Goal: Task Accomplishment & Management: Use online tool/utility

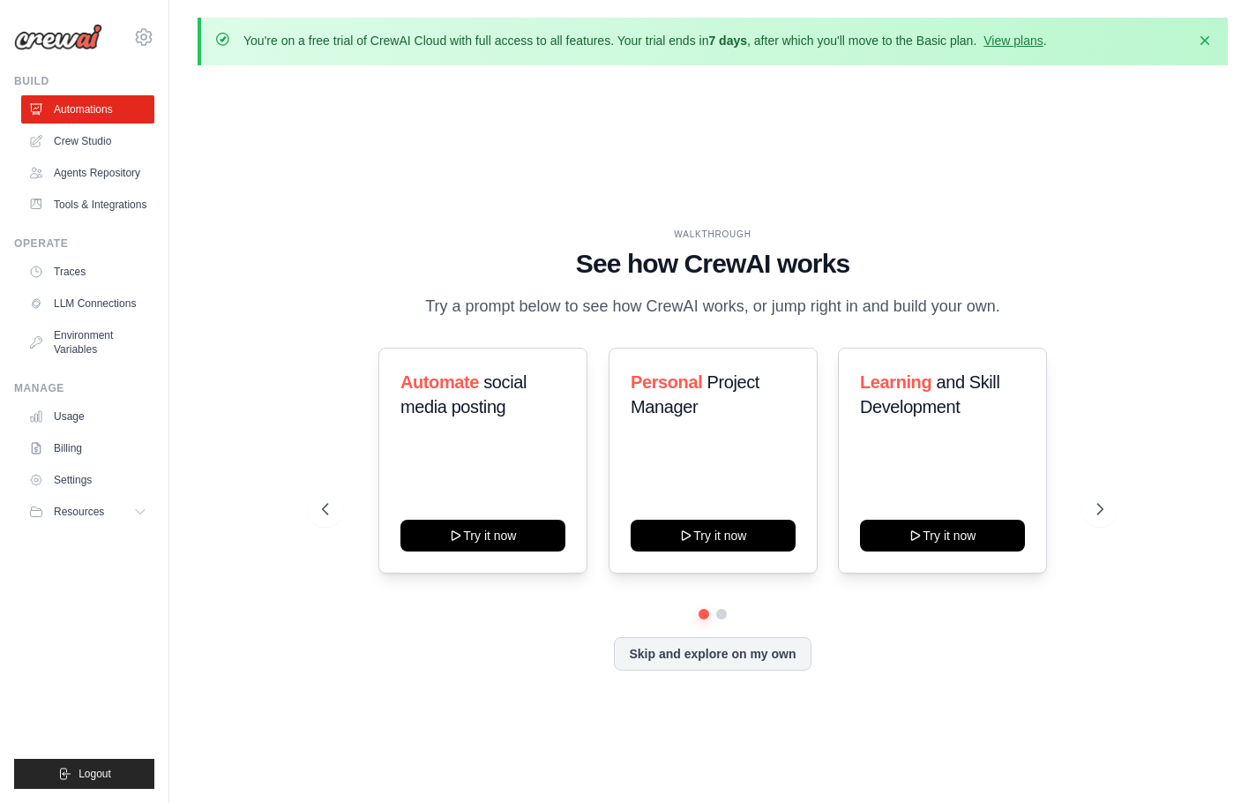
click at [850, 139] on div "WALKTHROUGH See how CrewAI works Try a prompt below to see how CrewAI works, or…" at bounding box center [713, 463] width 1030 height 768
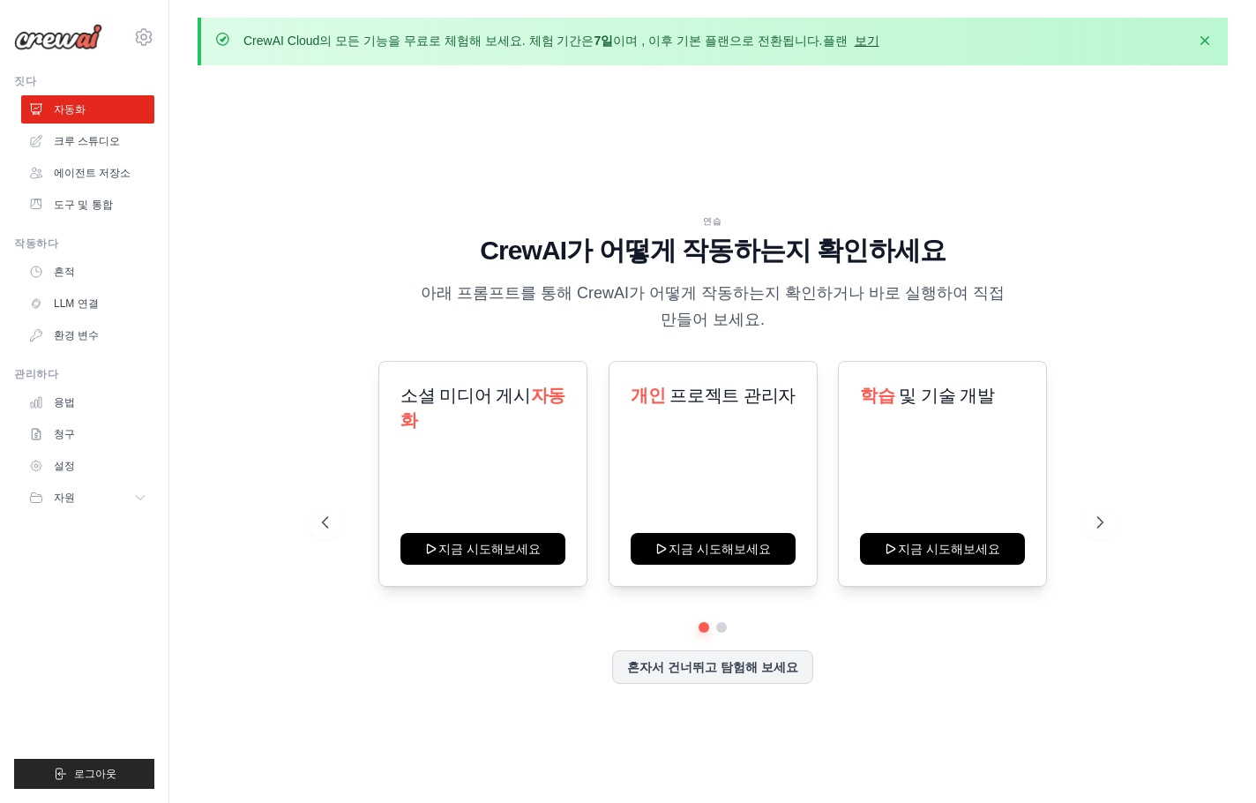
click at [855, 47] on font "보기" at bounding box center [867, 41] width 25 height 14
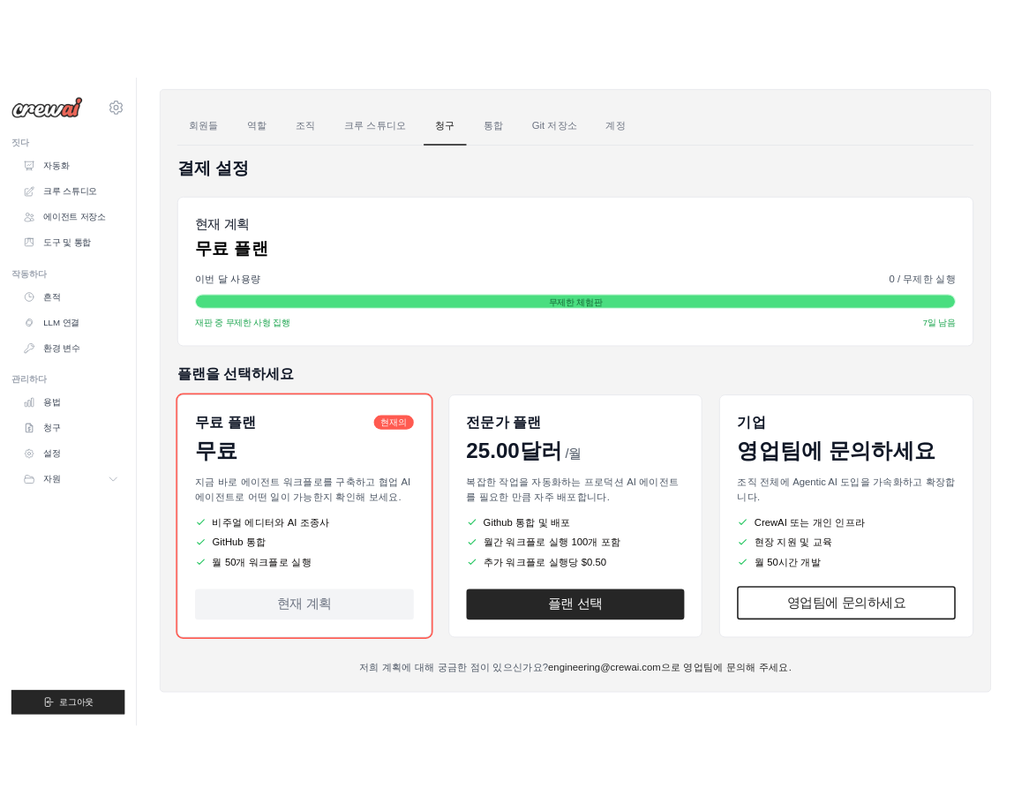
scroll to position [121, 0]
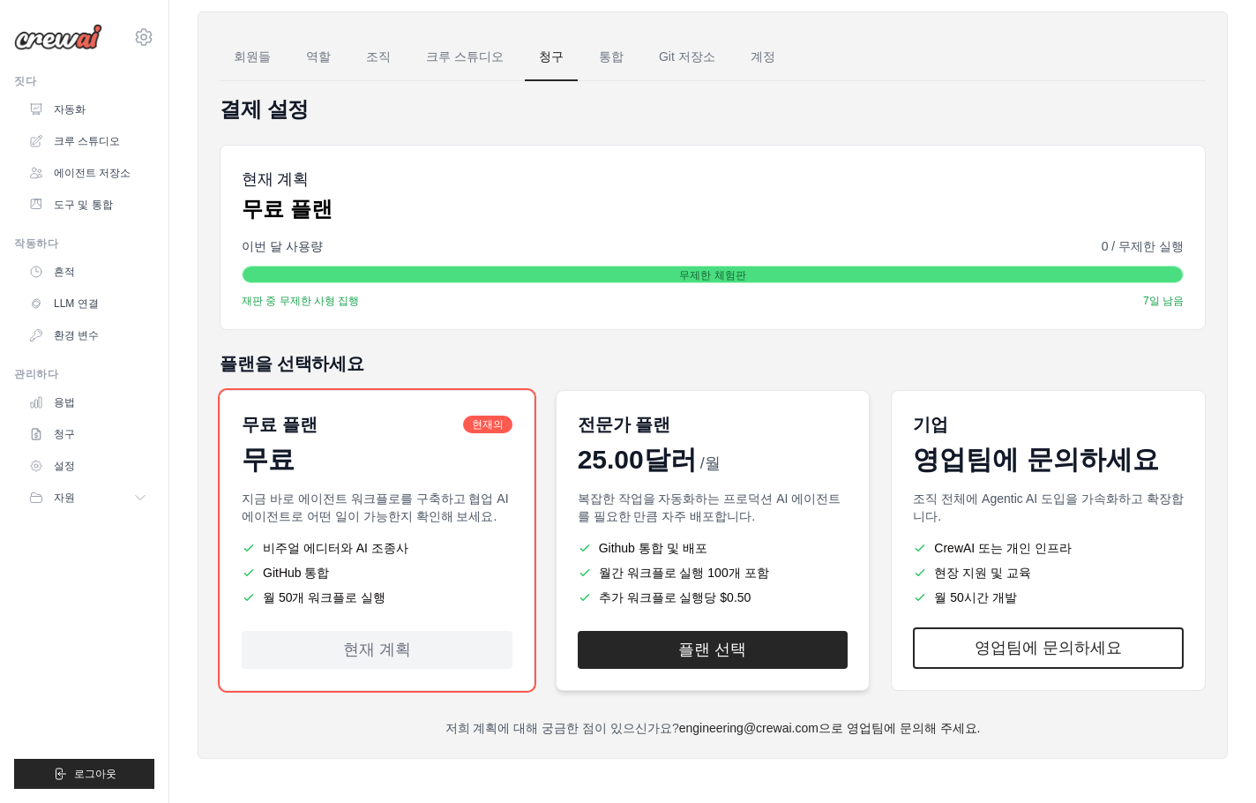
click at [841, 571] on li "월간 워크플로 실행 100개 포함" at bounding box center [713, 573] width 271 height 18
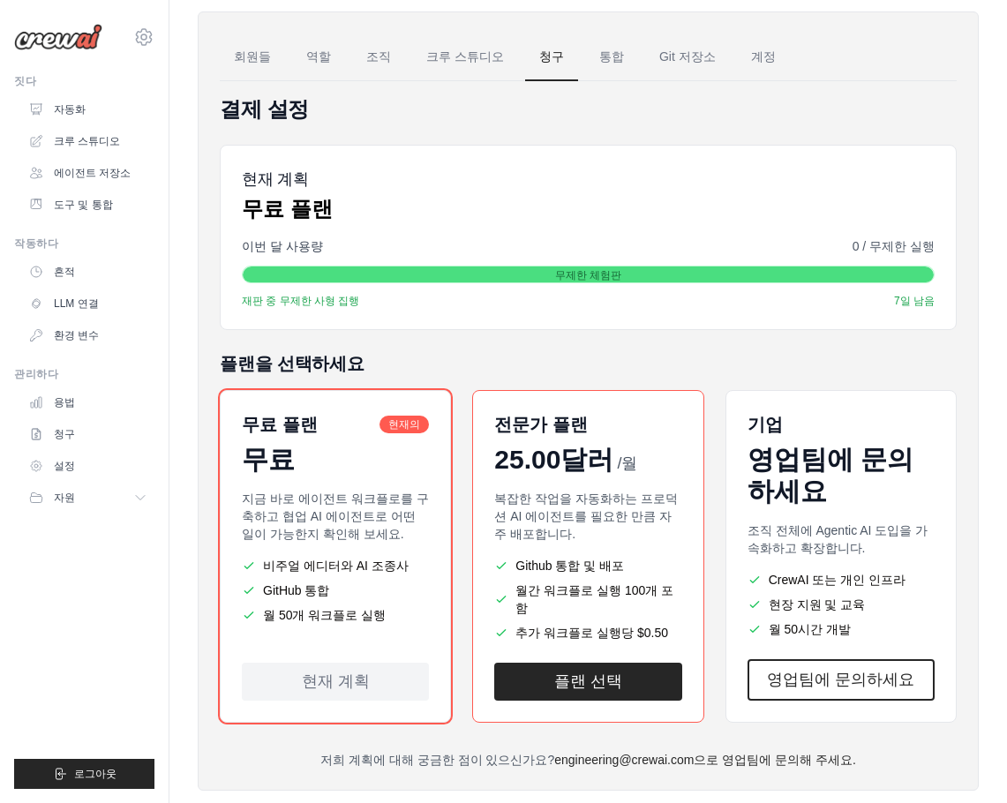
click at [645, 247] on div "이번 달 사용량 0 / 무제한 실행" at bounding box center [588, 246] width 693 height 18
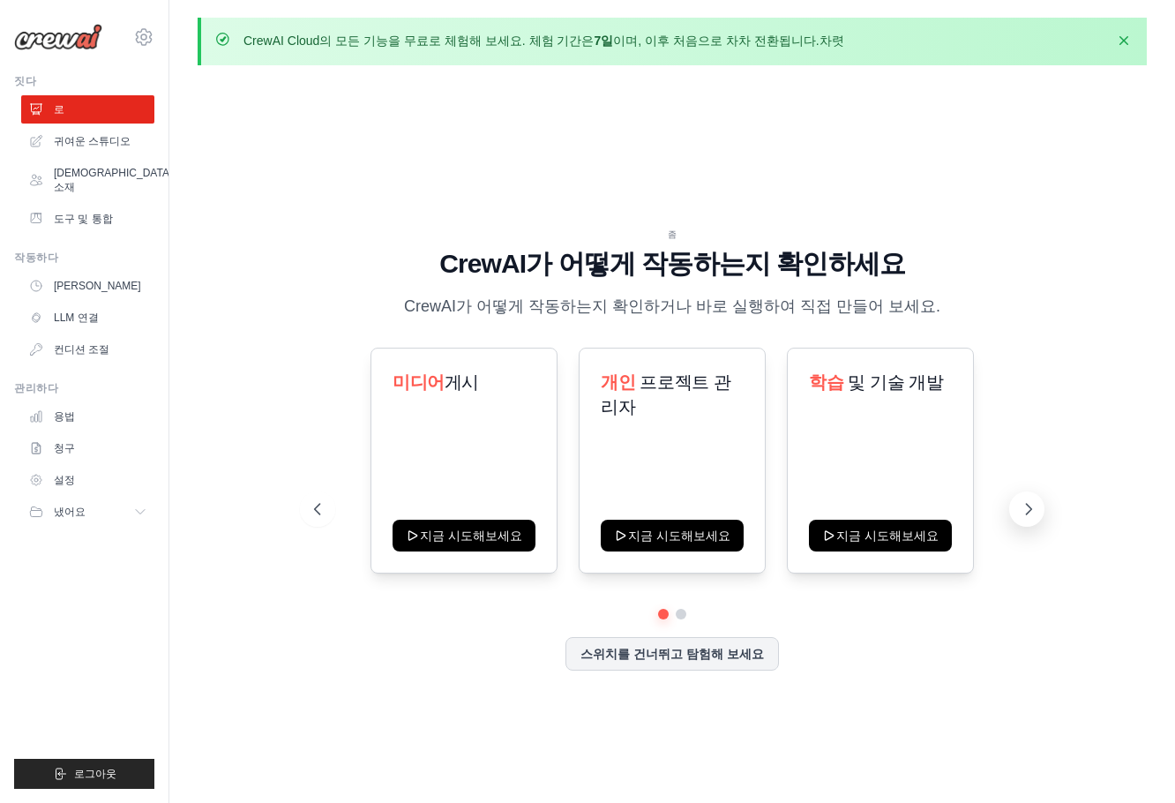
click at [1035, 511] on icon at bounding box center [1029, 509] width 18 height 18
drag, startPoint x: 494, startPoint y: 298, endPoint x: 892, endPoint y: 288, distance: 398.0
click at [892, 288] on div "좀 CrewAI가 어떻게 작동하는지 확인하세요 CrewAI가 어떻게 작동하는지 확인하거나 바로 실행하여 직접 만들어 보세요." at bounding box center [672, 274] width 717 height 92
click at [315, 504] on icon at bounding box center [316, 509] width 18 height 18
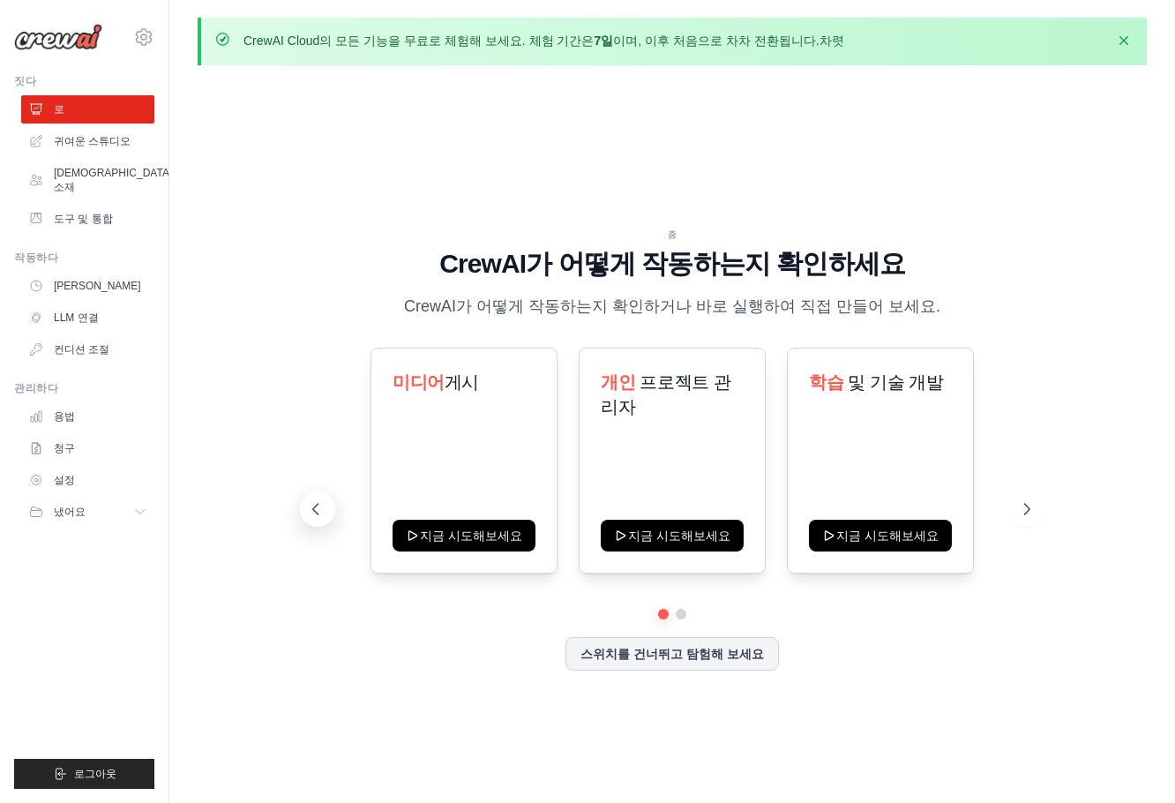
click at [321, 504] on icon at bounding box center [316, 509] width 18 height 18
drag, startPoint x: 852, startPoint y: 375, endPoint x: 1002, endPoint y: 399, distance: 151.9
click at [1002, 399] on div "미디어 게시 지금 시도해보세요 개인 프로젝트 관리자 지금 시도해보세요 학습 및 기술 개발" at bounding box center [672, 461] width 717 height 226
click at [855, 94] on div "좀 CrewAI가 어떻게 작동하는지 확인하세요 CrewAI가 어떻게 작동하는지 확인하거나 바로 실행하여 직접 만들어 보세요. 미디어 게시 지금…" at bounding box center [672, 463] width 949 height 768
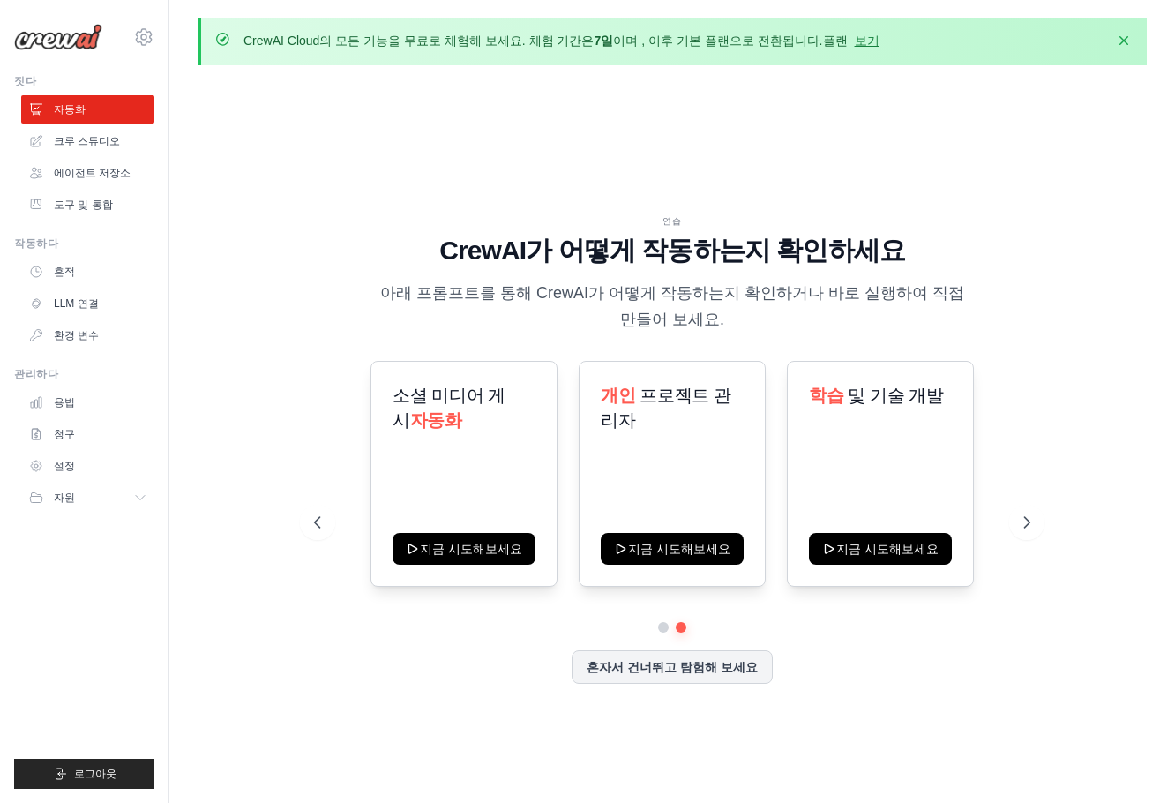
click at [717, 129] on div "연습 CrewAI가 어떻게 작동하는지 확인하세요 아래 프롬프트를 통해 CrewAI가 어떻게 작동하는지 확인하거나 바로 실행하여 직접 만들어 보…" at bounding box center [672, 463] width 949 height 768
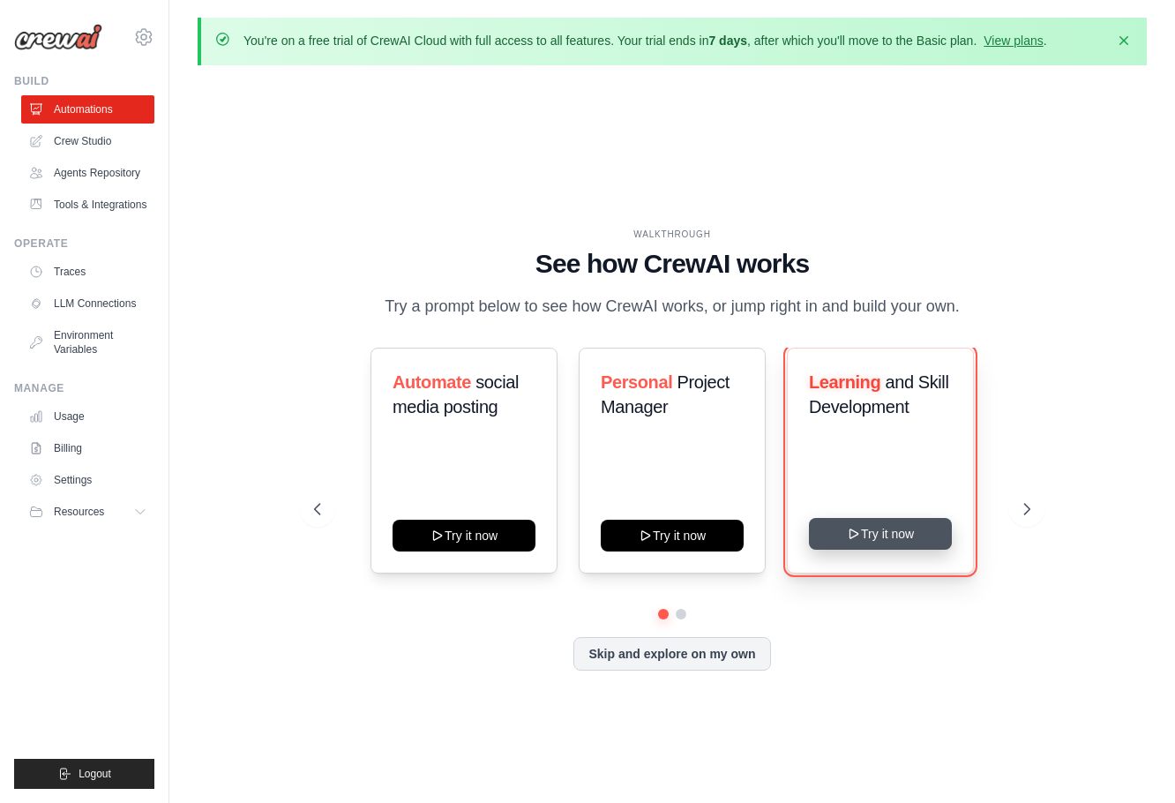
click at [867, 550] on button "Try it now" at bounding box center [880, 534] width 143 height 32
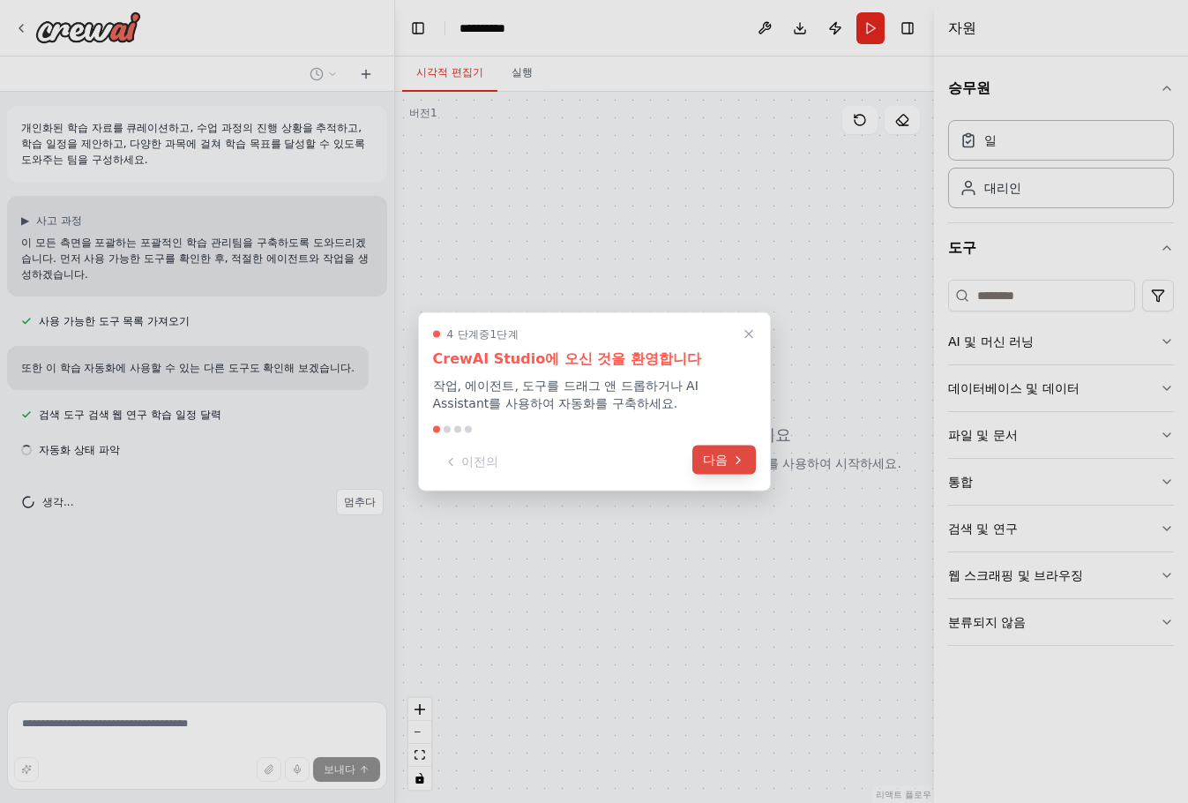
click at [712, 468] on font "다음" at bounding box center [715, 460] width 25 height 19
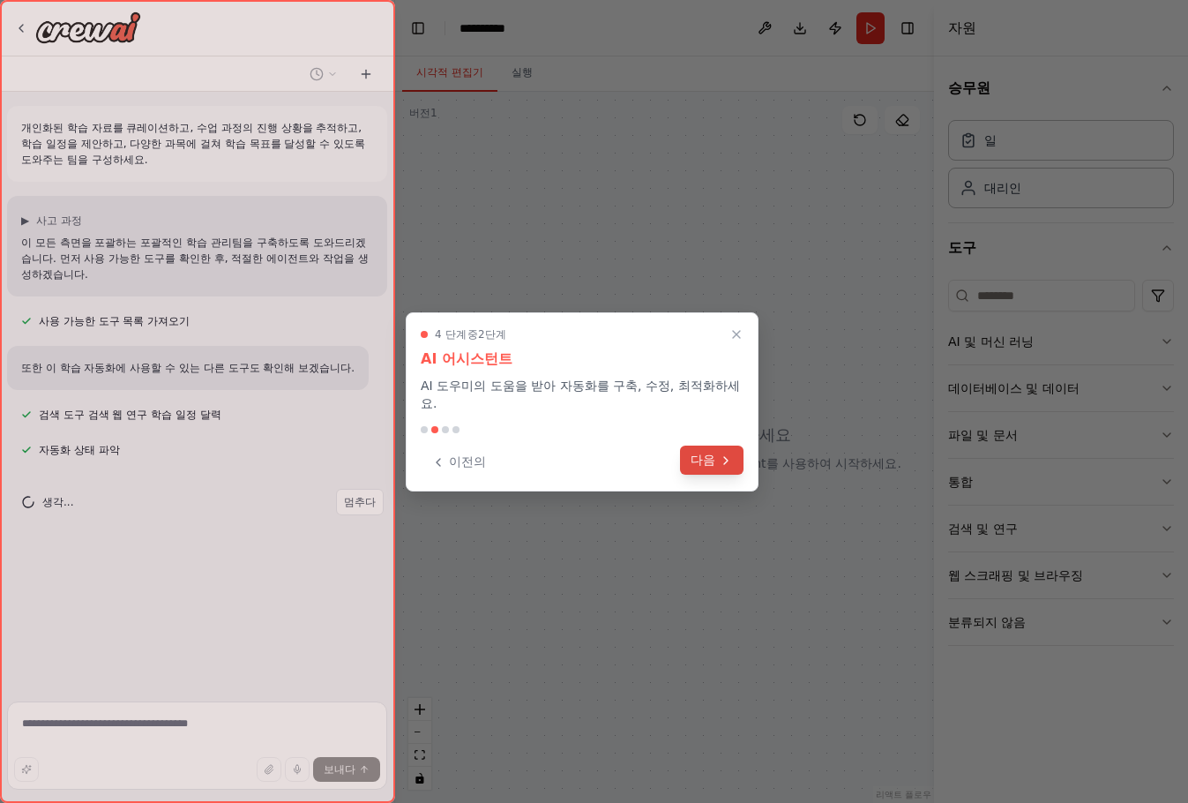
click at [711, 462] on font "다음" at bounding box center [703, 460] width 25 height 14
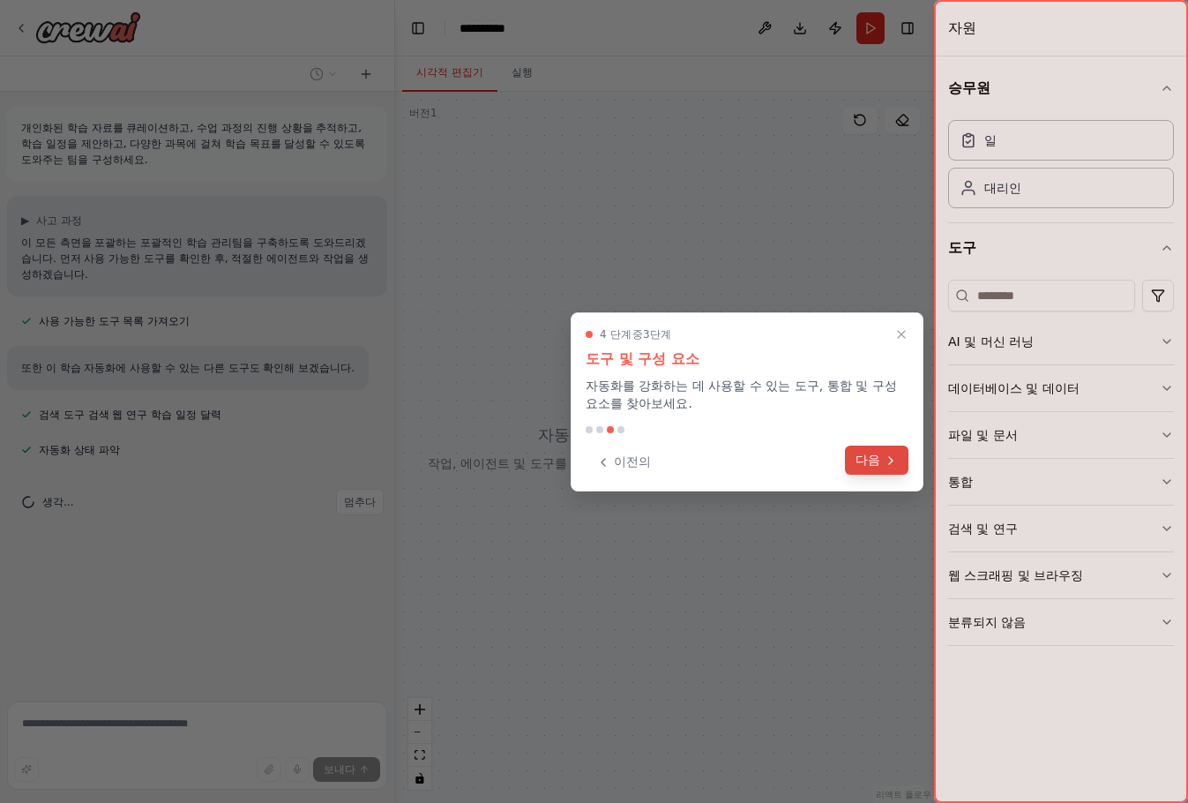
click at [887, 464] on icon at bounding box center [891, 460] width 14 height 14
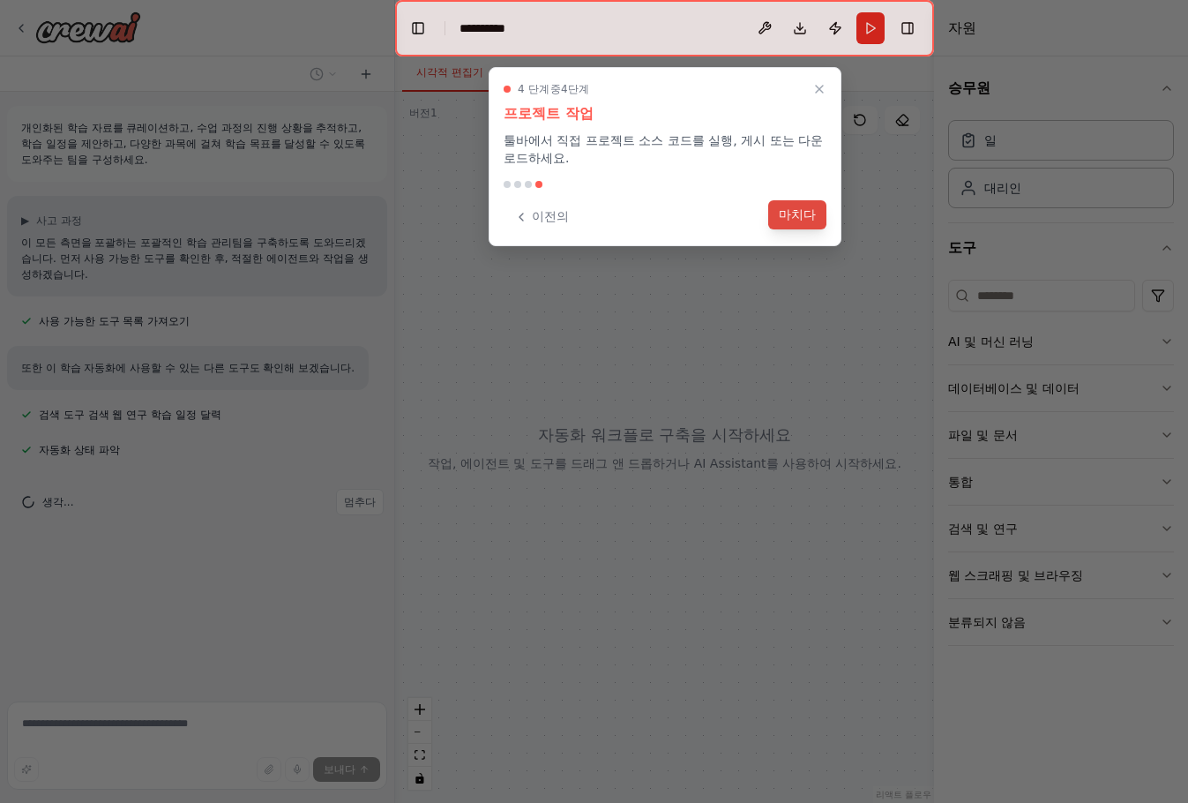
click at [792, 221] on font "마치다" at bounding box center [797, 214] width 37 height 14
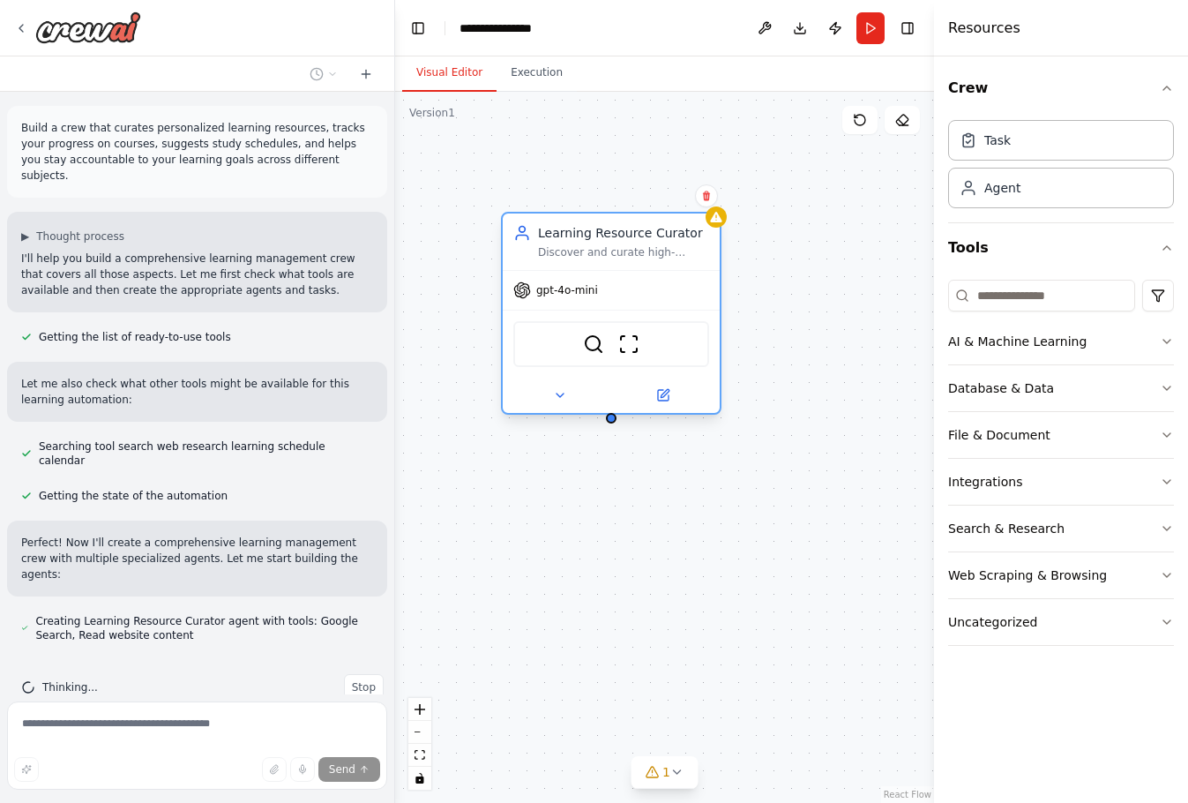
drag, startPoint x: 866, startPoint y: 228, endPoint x: 643, endPoint y: 256, distance: 225.0
click at [643, 256] on div "Discover and curate high-quality, personalized learning resources for {subject}…" at bounding box center [623, 252] width 171 height 14
click at [783, 190] on div "Learning Resource Curator Discover and curate high-quality, personalized learni…" at bounding box center [664, 447] width 539 height 711
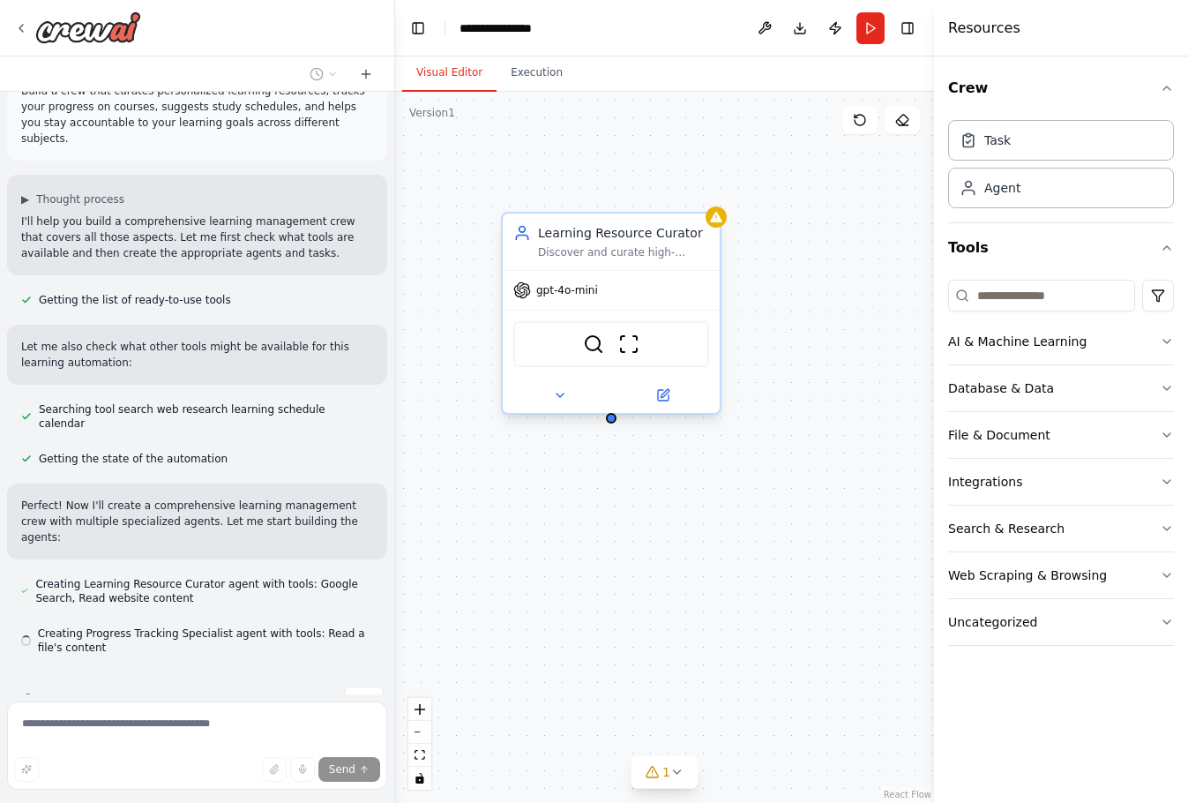
click at [599, 217] on div "Learning Resource Curator Discover and curate high-quality, personalized learni…" at bounding box center [664, 447] width 539 height 711
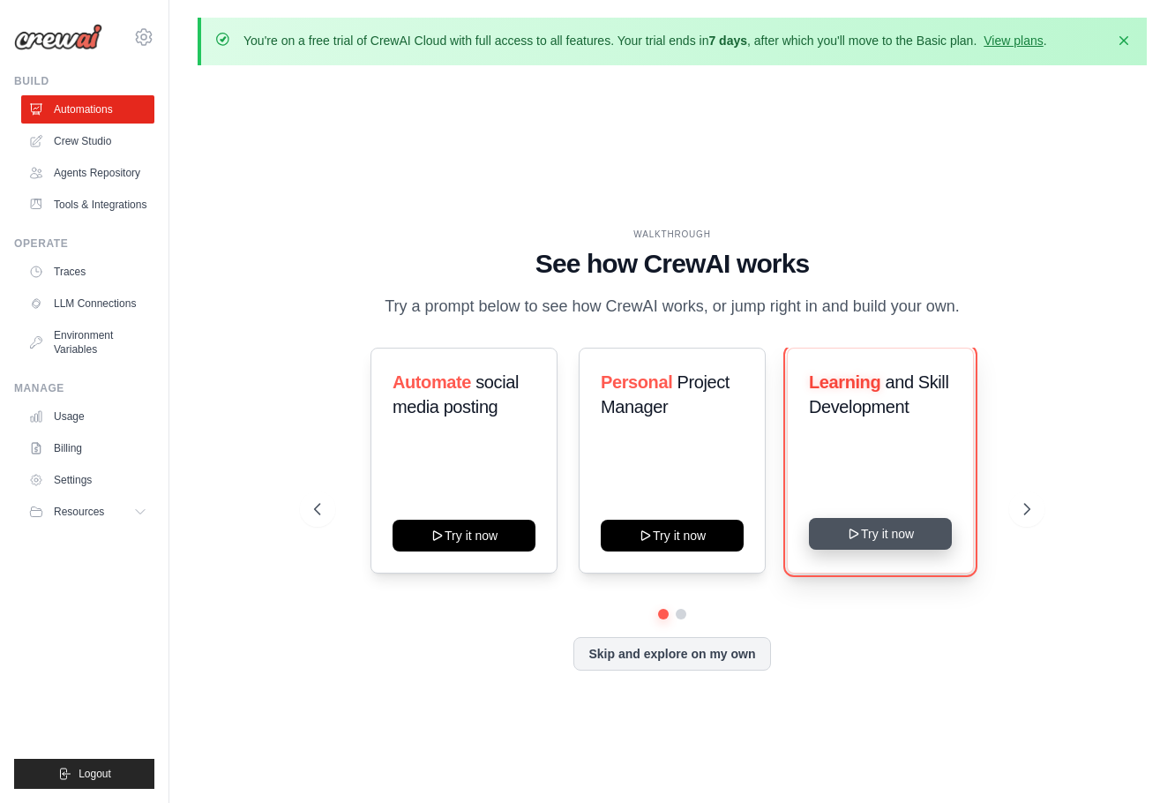
click at [872, 550] on button "Try it now" at bounding box center [880, 534] width 143 height 32
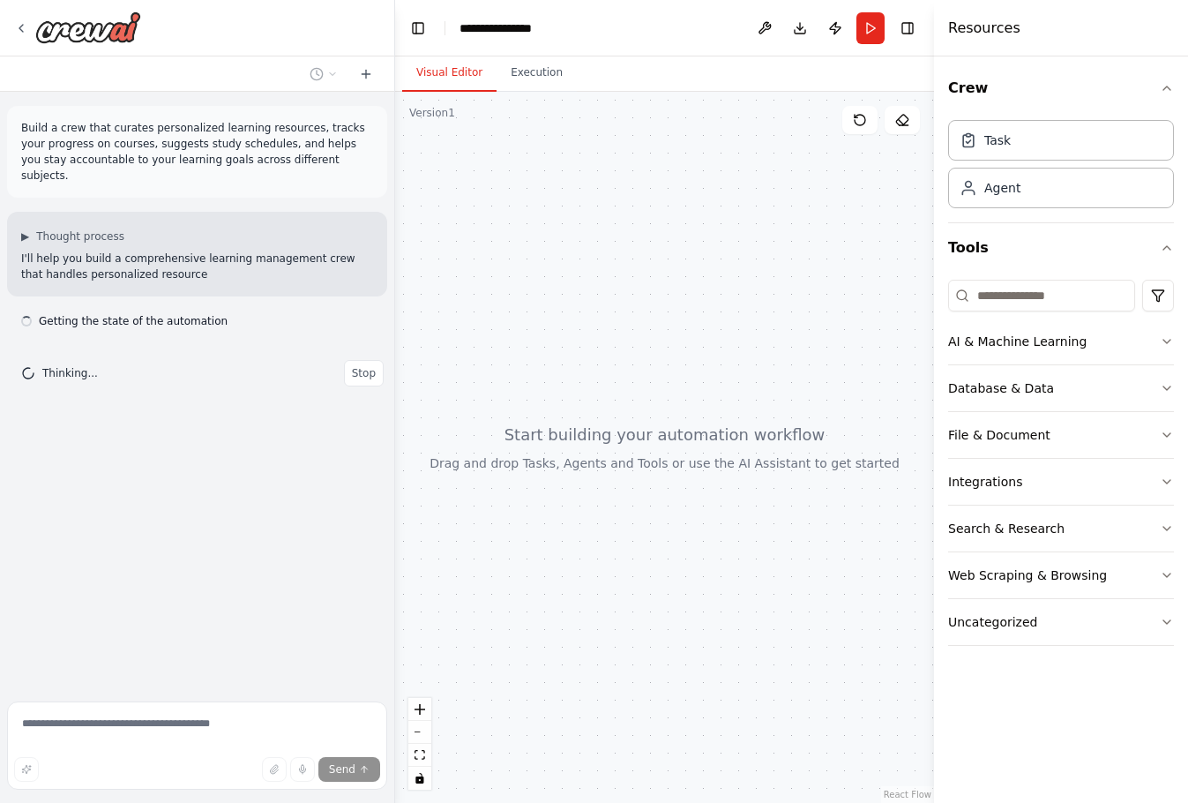
drag, startPoint x: 371, startPoint y: 19, endPoint x: 709, endPoint y: 32, distance: 339.0
click at [709, 32] on header "**********" at bounding box center [664, 28] width 539 height 56
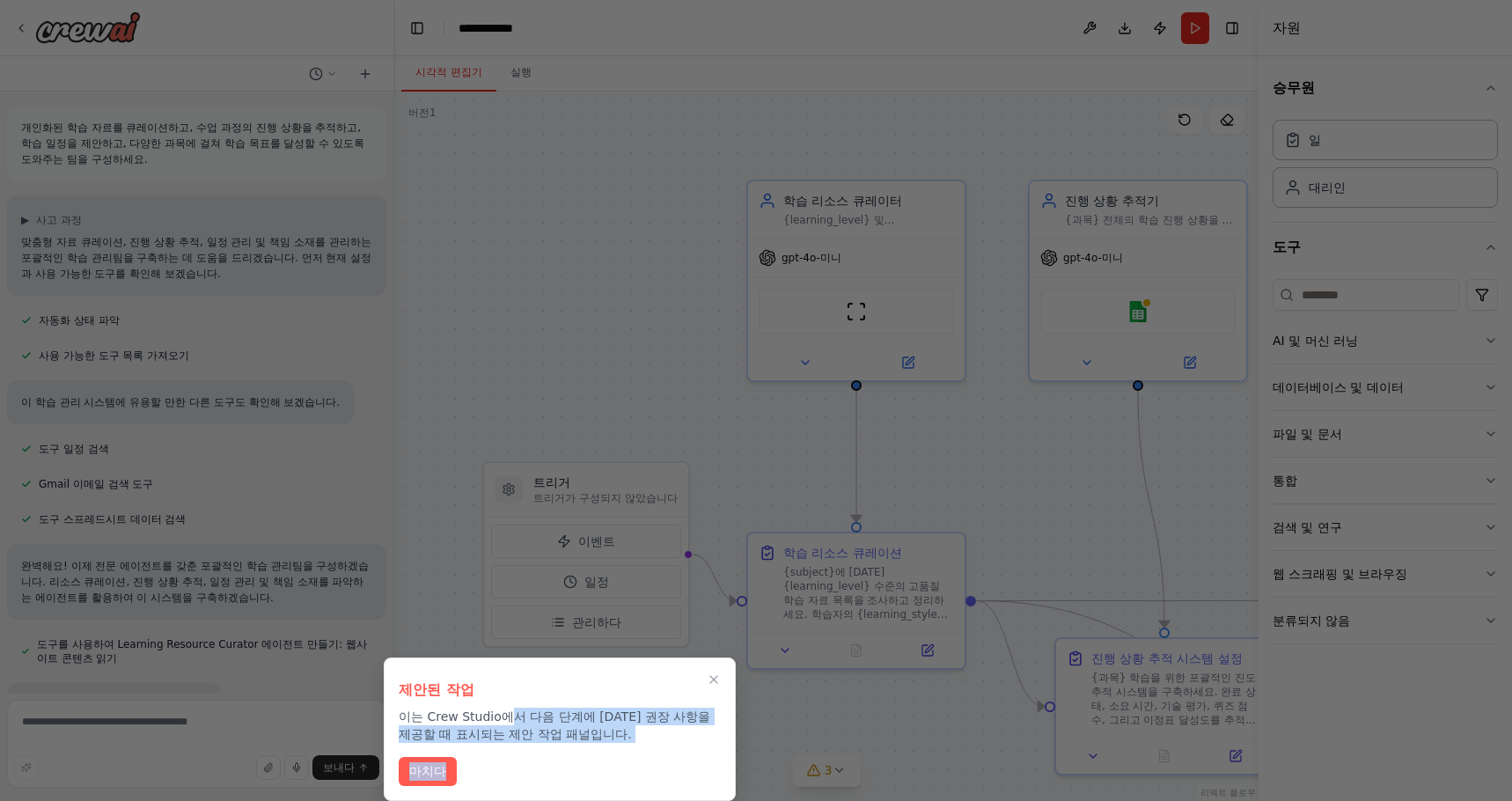
drag, startPoint x: 513, startPoint y: 721, endPoint x: 649, endPoint y: 744, distance: 137.9
click at [649, 744] on div "제안된 작업 이는 Crew Studio에서 다음 단계에 대한 권장 사항을 제공할 때 표시되는 제안 작업 패널입니다. 마치다" at bounding box center [560, 729] width 352 height 144
click at [406, 766] on button "마치다" at bounding box center [428, 769] width 58 height 29
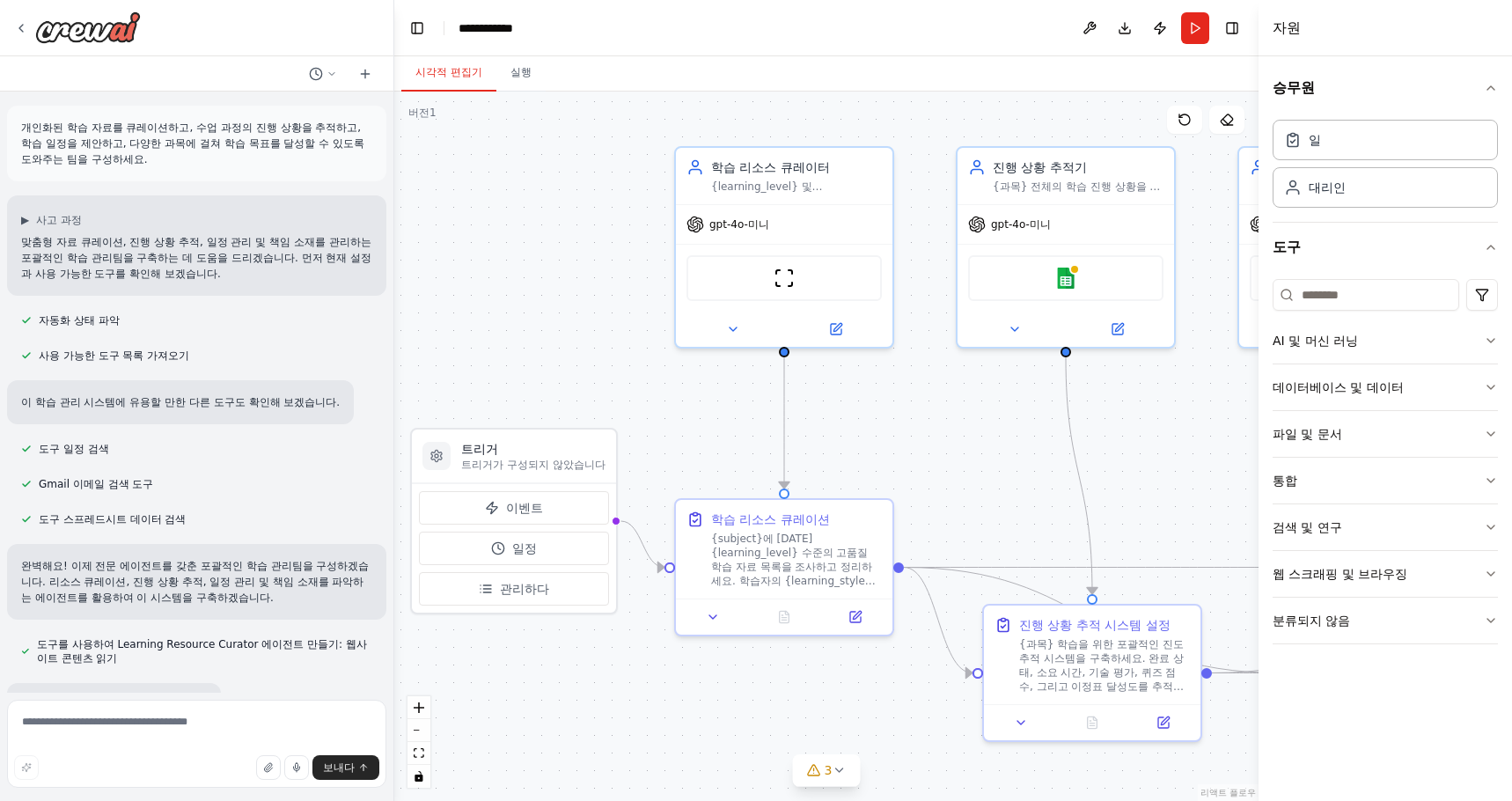
drag, startPoint x: 1080, startPoint y: 523, endPoint x: 1006, endPoint y: 495, distance: 79.1
click at [1006, 495] on div ".deletable-edge-delete-btn { width: 20px; height: 20px; border: 0px solid #ffff…" at bounding box center [826, 446] width 864 height 709
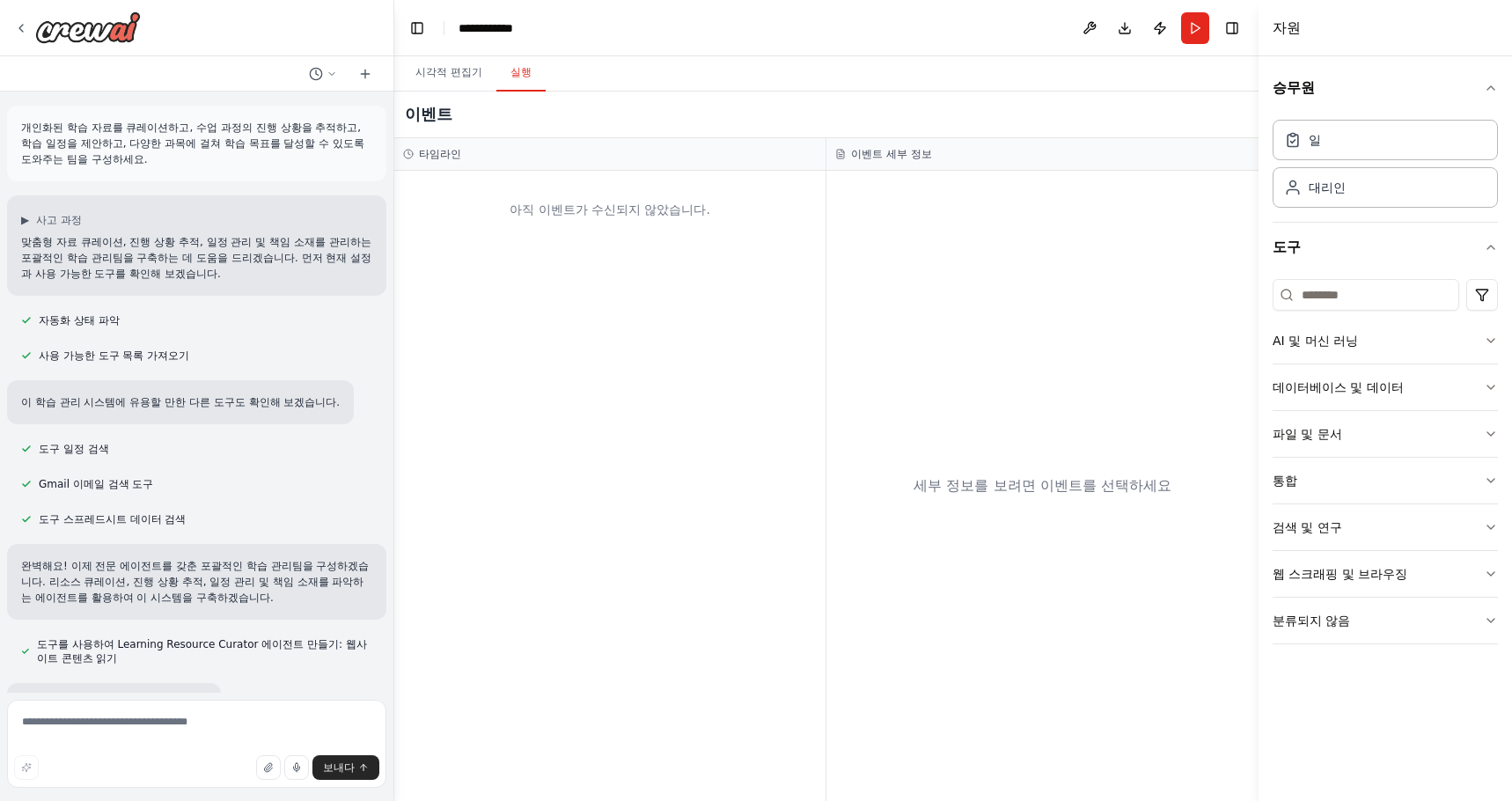
click at [531, 66] on font "실행" at bounding box center [521, 72] width 21 height 12
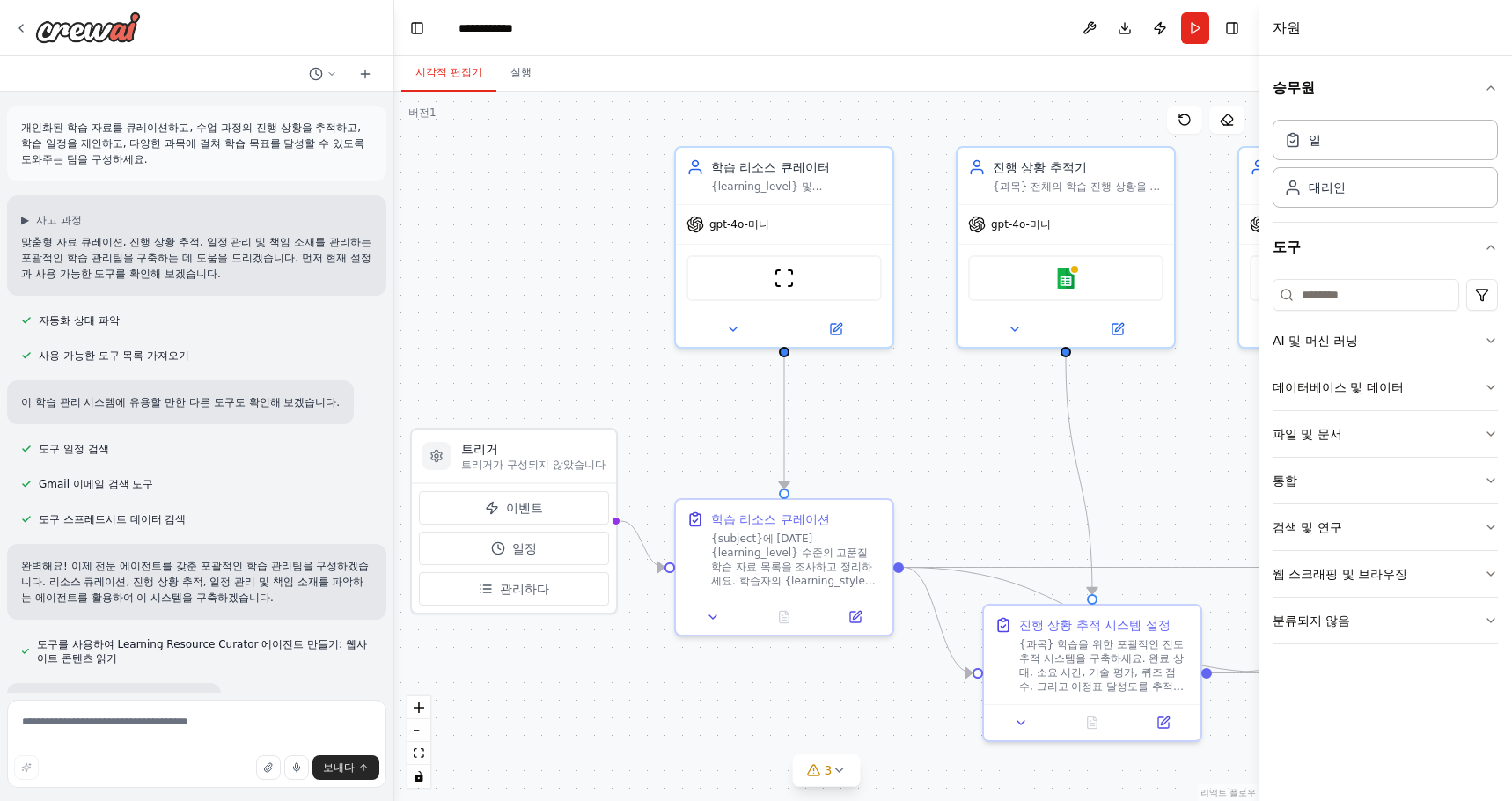
click at [467, 79] on font "시각적 편집기" at bounding box center [448, 72] width 67 height 12
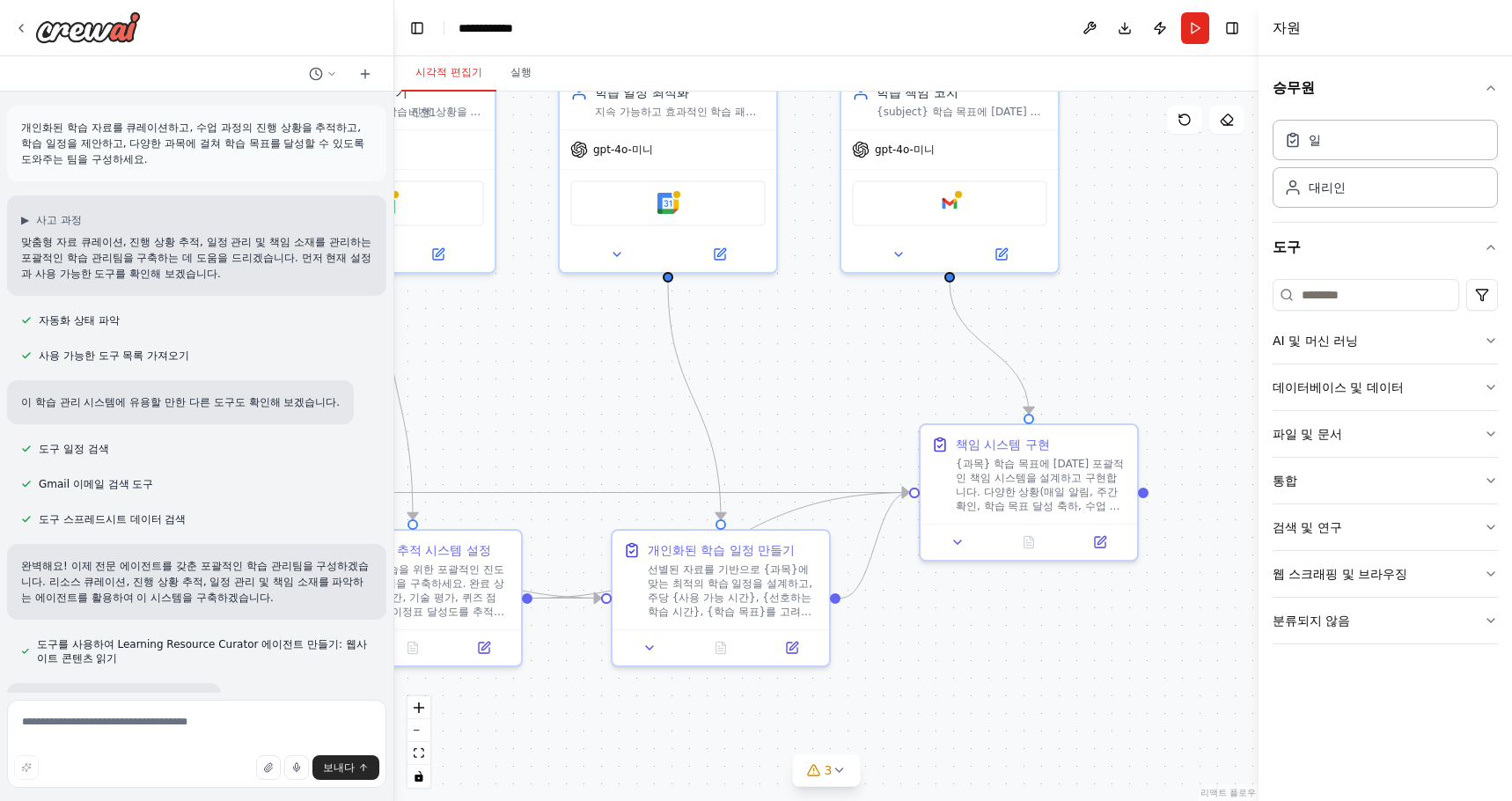
drag, startPoint x: 1143, startPoint y: 393, endPoint x: 452, endPoint y: 319, distance: 695.0
click at [452, 319] on div ".deletable-edge-delete-btn { width: 20px; height: 20px; border: 0px solid #ffff…" at bounding box center [826, 446] width 864 height 709
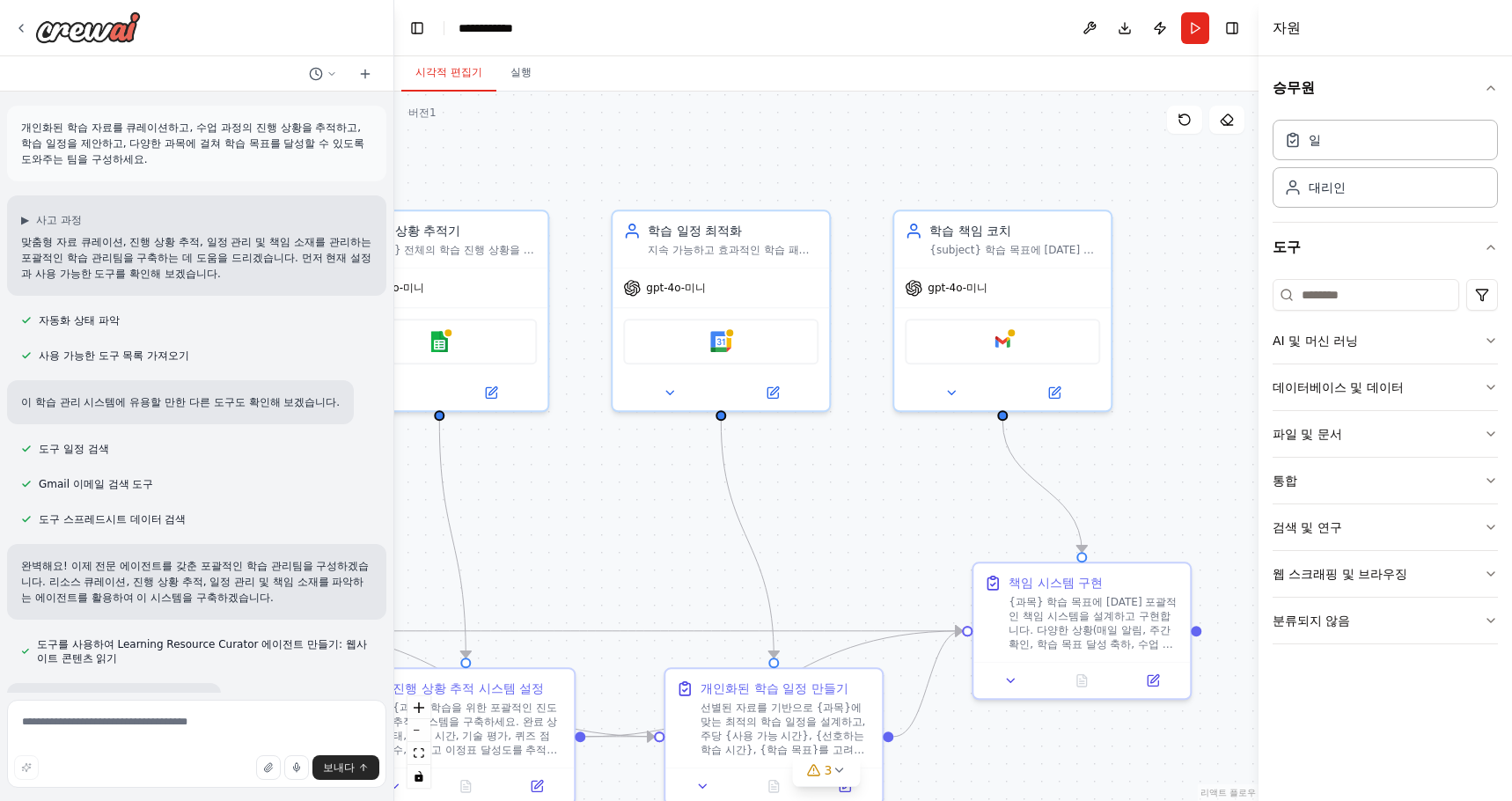
drag, startPoint x: 806, startPoint y: 463, endPoint x: 826, endPoint y: 566, distance: 104.9
click at [826, 566] on div ".deletable-edge-delete-btn { width: 20px; height: 20px; border: 0px solid #ffff…" at bounding box center [826, 446] width 864 height 709
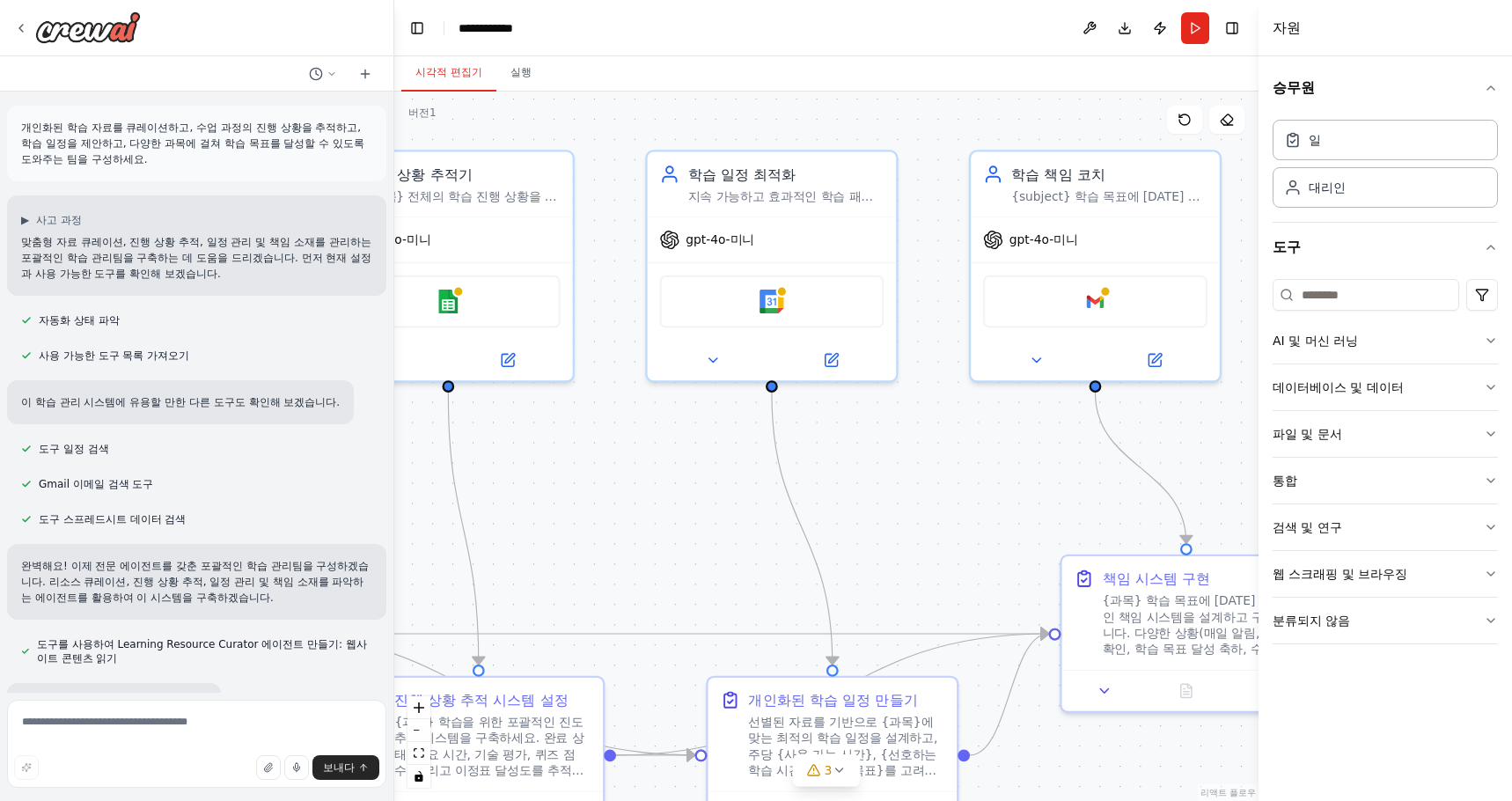
drag, startPoint x: 558, startPoint y: 496, endPoint x: 766, endPoint y: 493, distance: 208.0
click at [765, 491] on div ".deletable-edge-delete-btn { width: 20px; height: 20px; border: 0px solid #ffff…" at bounding box center [826, 446] width 864 height 709
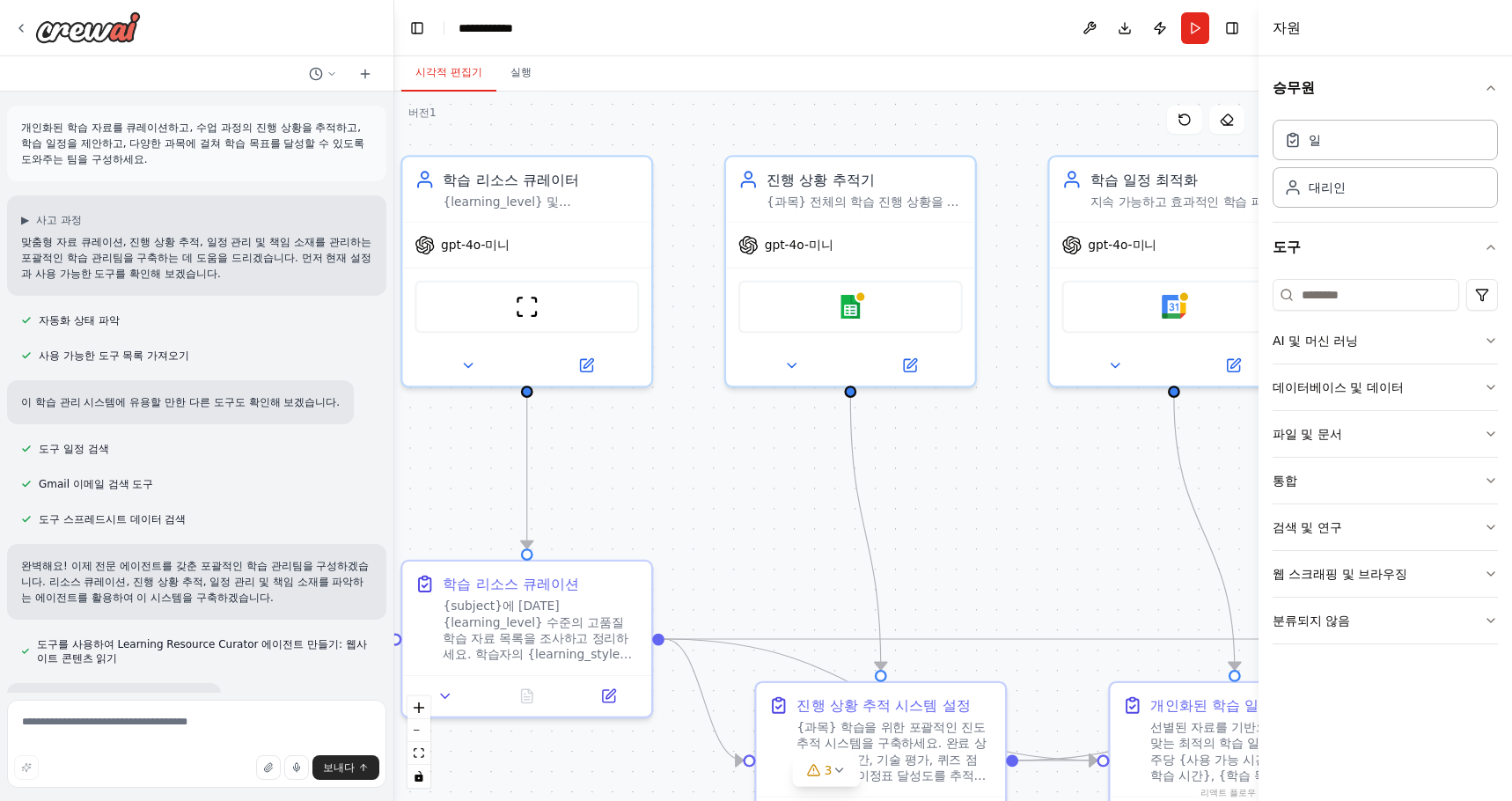
drag, startPoint x: 475, startPoint y: 169, endPoint x: 1013, endPoint y: 165, distance: 538.0
click at [1012, 165] on div ".deletable-edge-delete-btn { width: 20px; height: 20px; border: 0px solid #ffff…" at bounding box center [826, 446] width 864 height 709
